Goal: Task Accomplishment & Management: Manage account settings

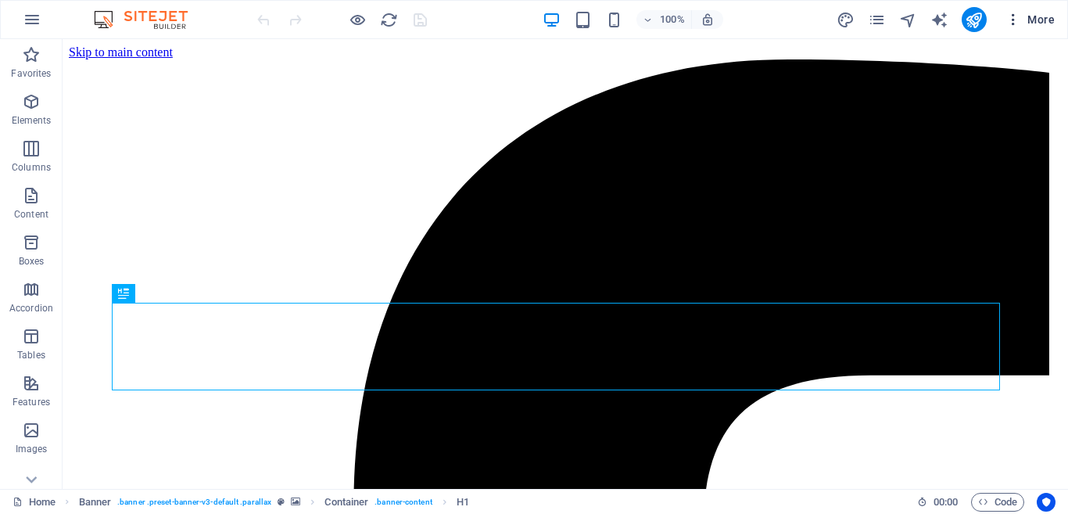
click at [1019, 20] on icon "button" at bounding box center [1013, 20] width 16 height 16
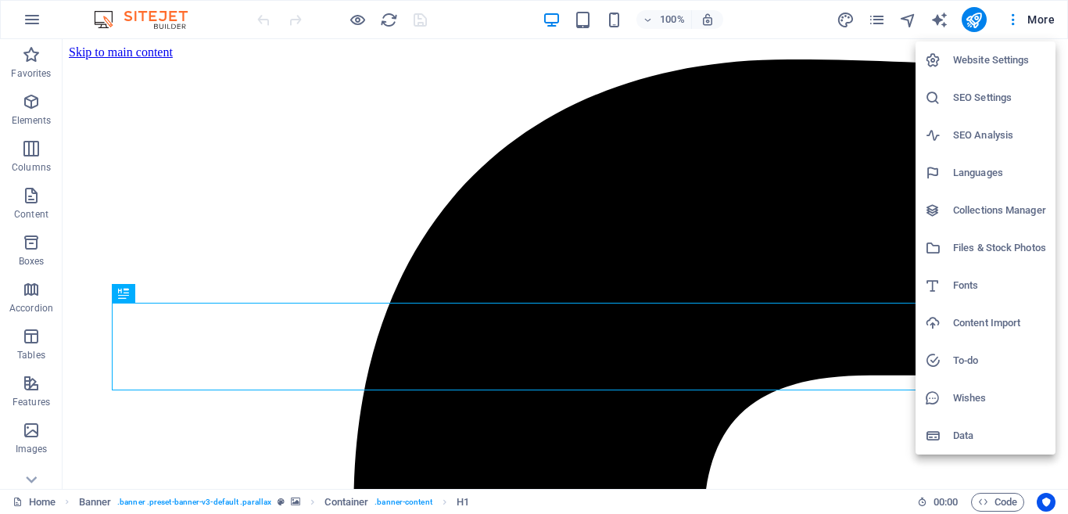
click at [1000, 59] on h6 "Website Settings" at bounding box center [999, 60] width 93 height 19
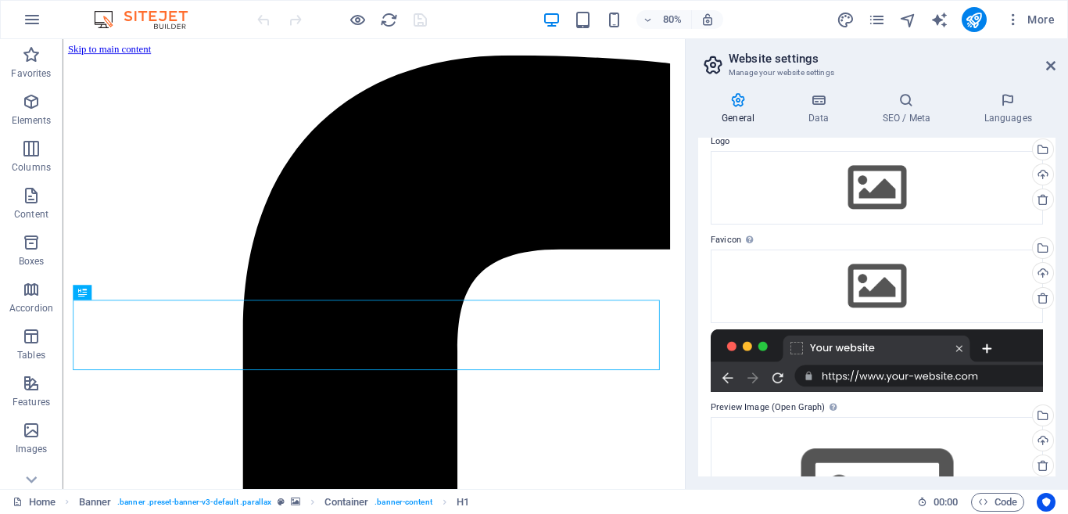
scroll to position [24, 0]
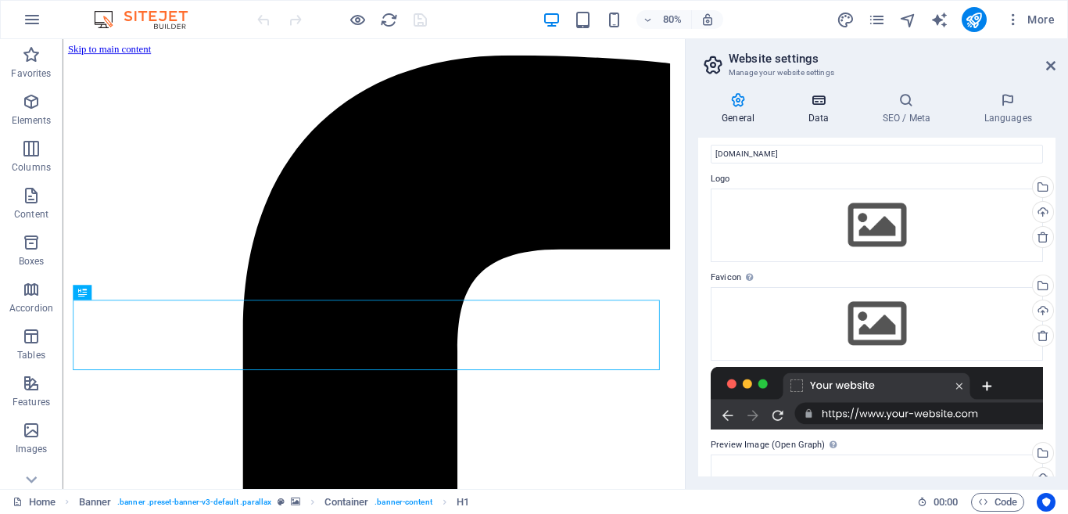
click at [797, 122] on h4 "Data" at bounding box center [821, 108] width 74 height 33
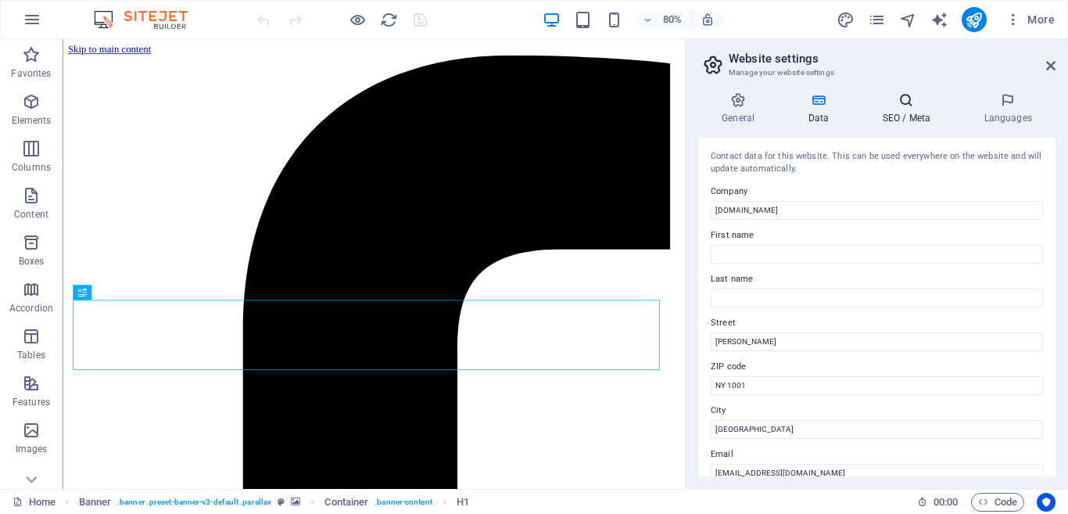
click at [890, 120] on h4 "SEO / Meta" at bounding box center [909, 108] width 102 height 33
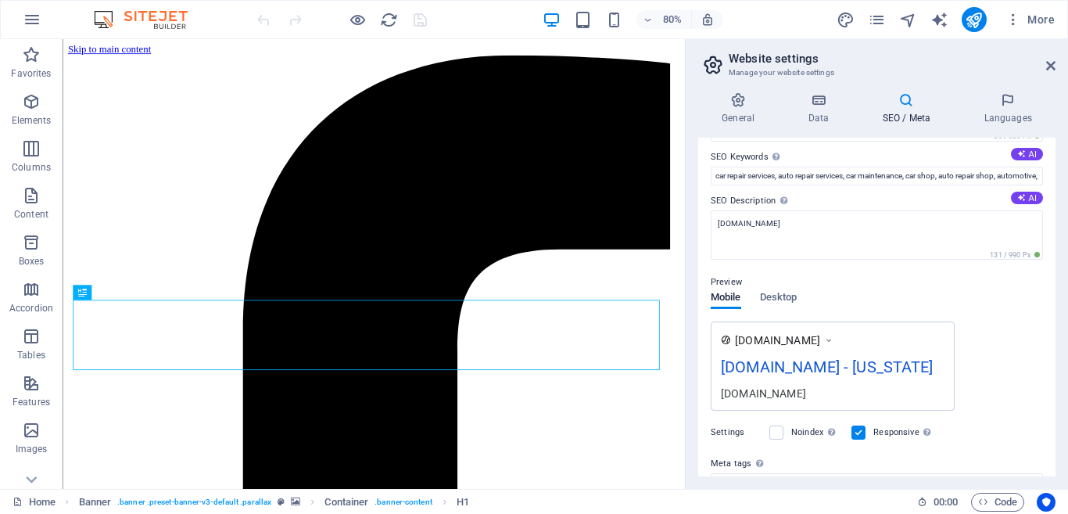
scroll to position [0, 0]
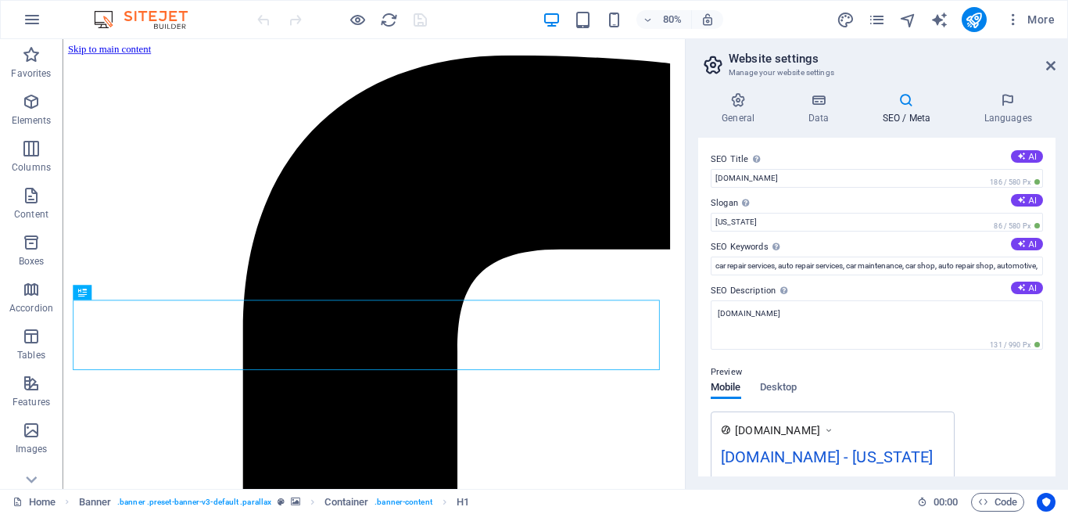
click at [1048, 56] on h2 "Website settings" at bounding box center [892, 59] width 327 height 14
click at [1051, 66] on icon at bounding box center [1050, 65] width 9 height 13
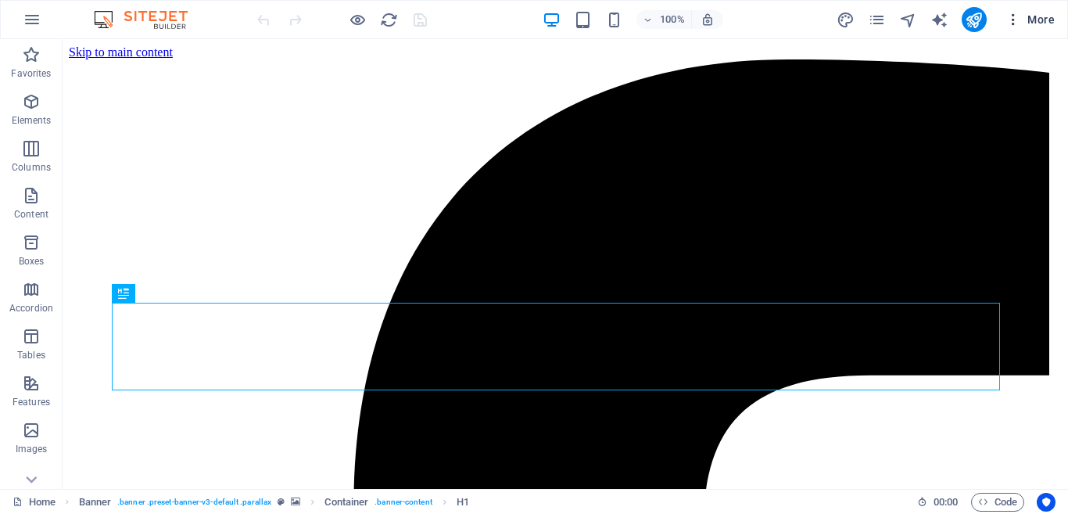
click at [1013, 26] on icon "button" at bounding box center [1013, 20] width 16 height 16
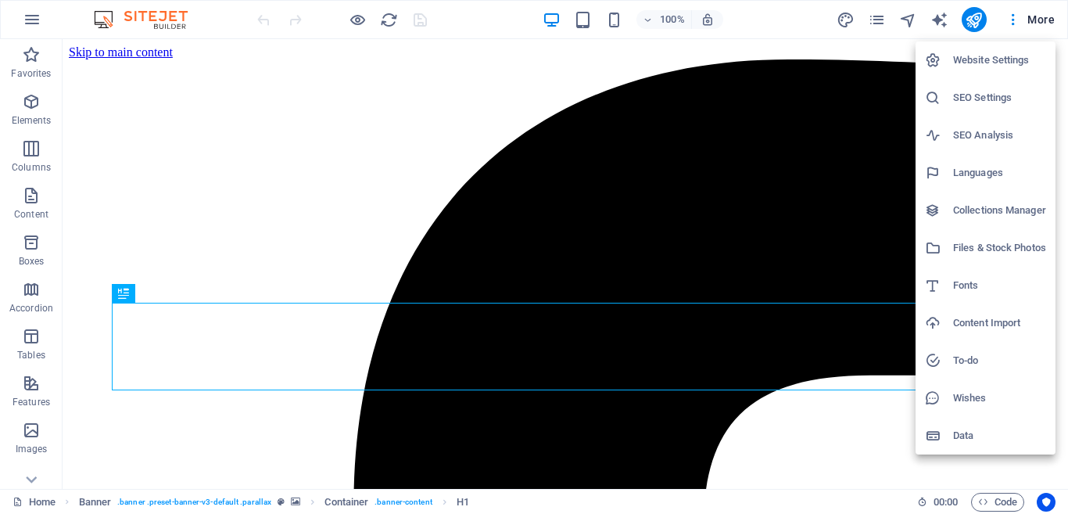
click at [905, 11] on div at bounding box center [534, 257] width 1068 height 514
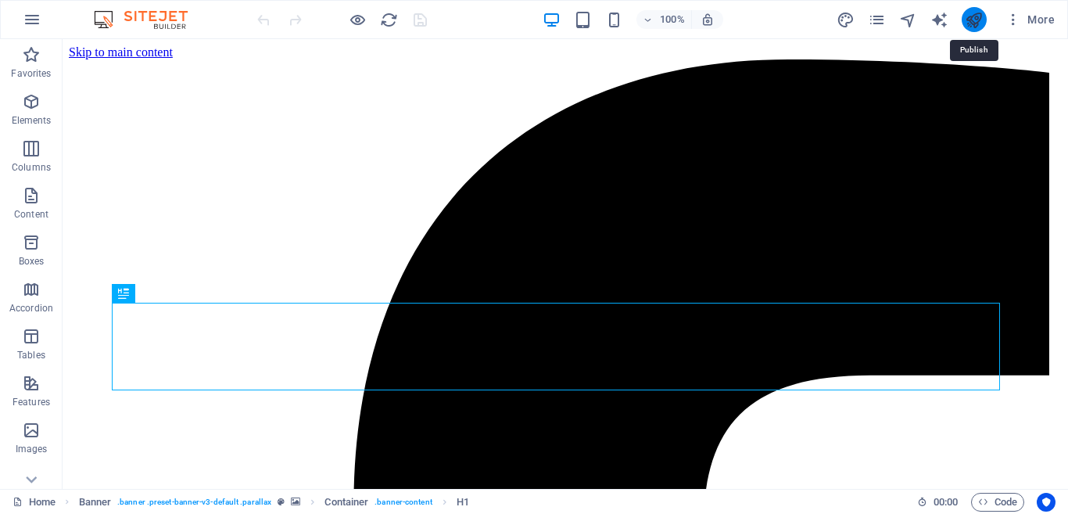
click at [976, 24] on icon "publish" at bounding box center [974, 20] width 18 height 18
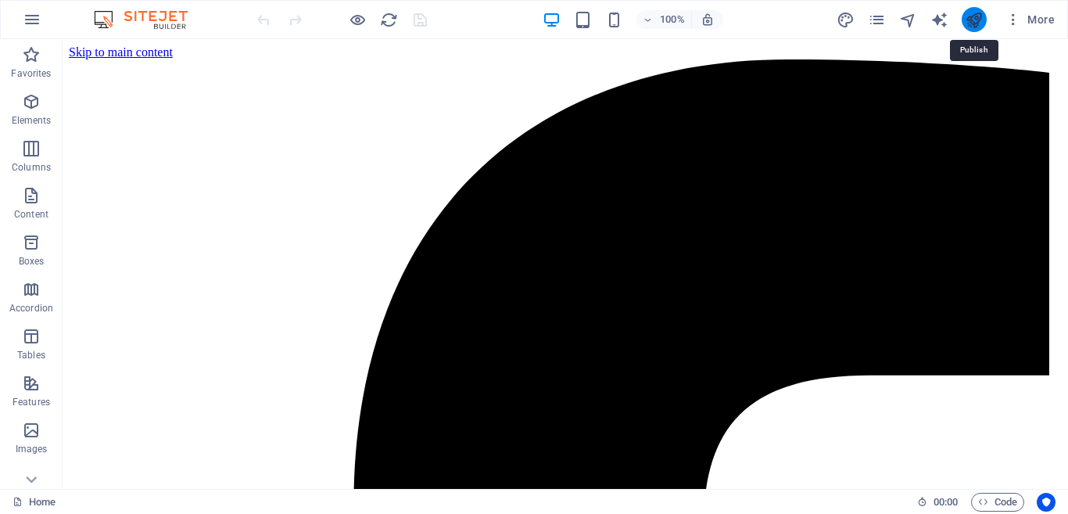
click at [976, 24] on icon "publish" at bounding box center [974, 20] width 18 height 18
